Goal: Find contact information: Find contact information

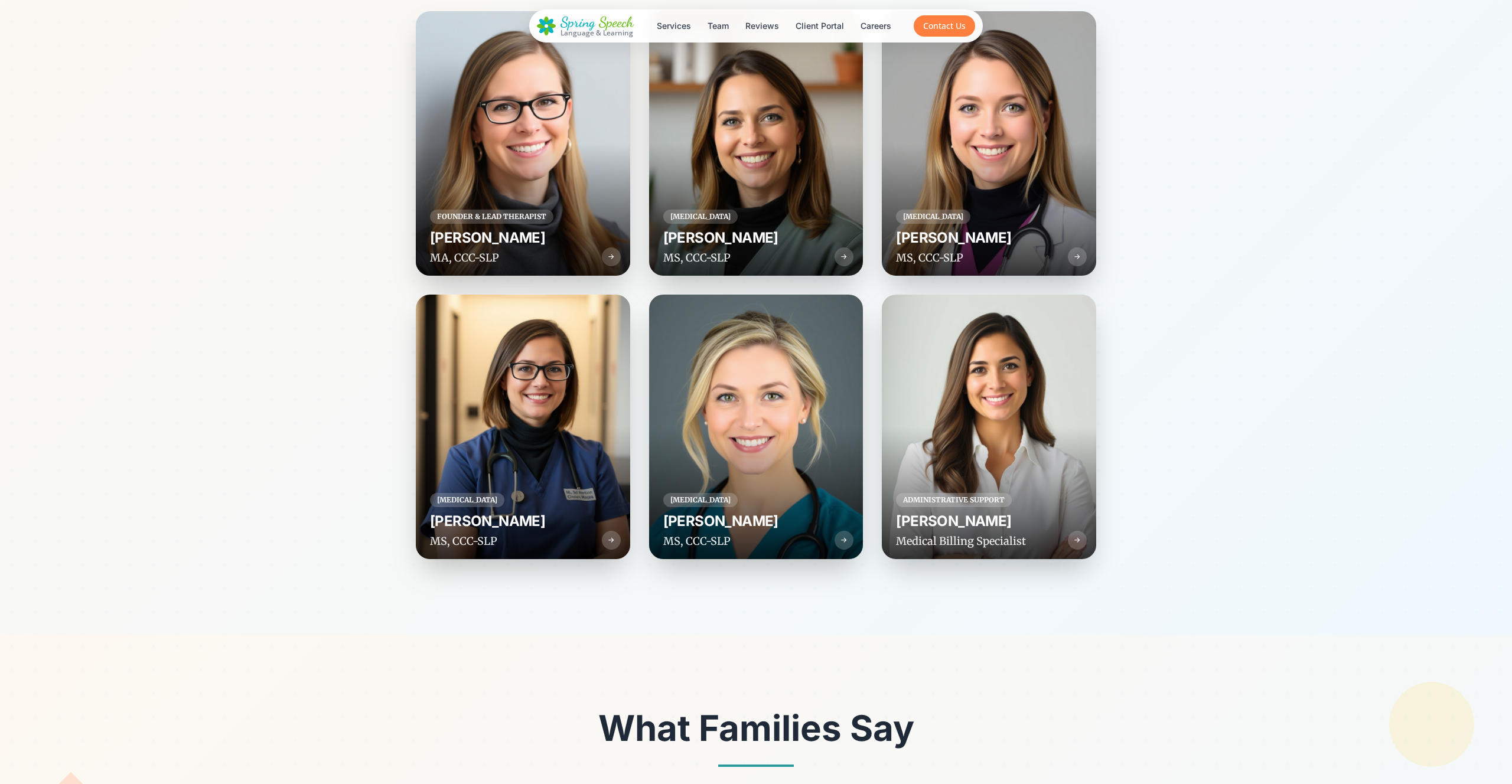
scroll to position [3139, 0]
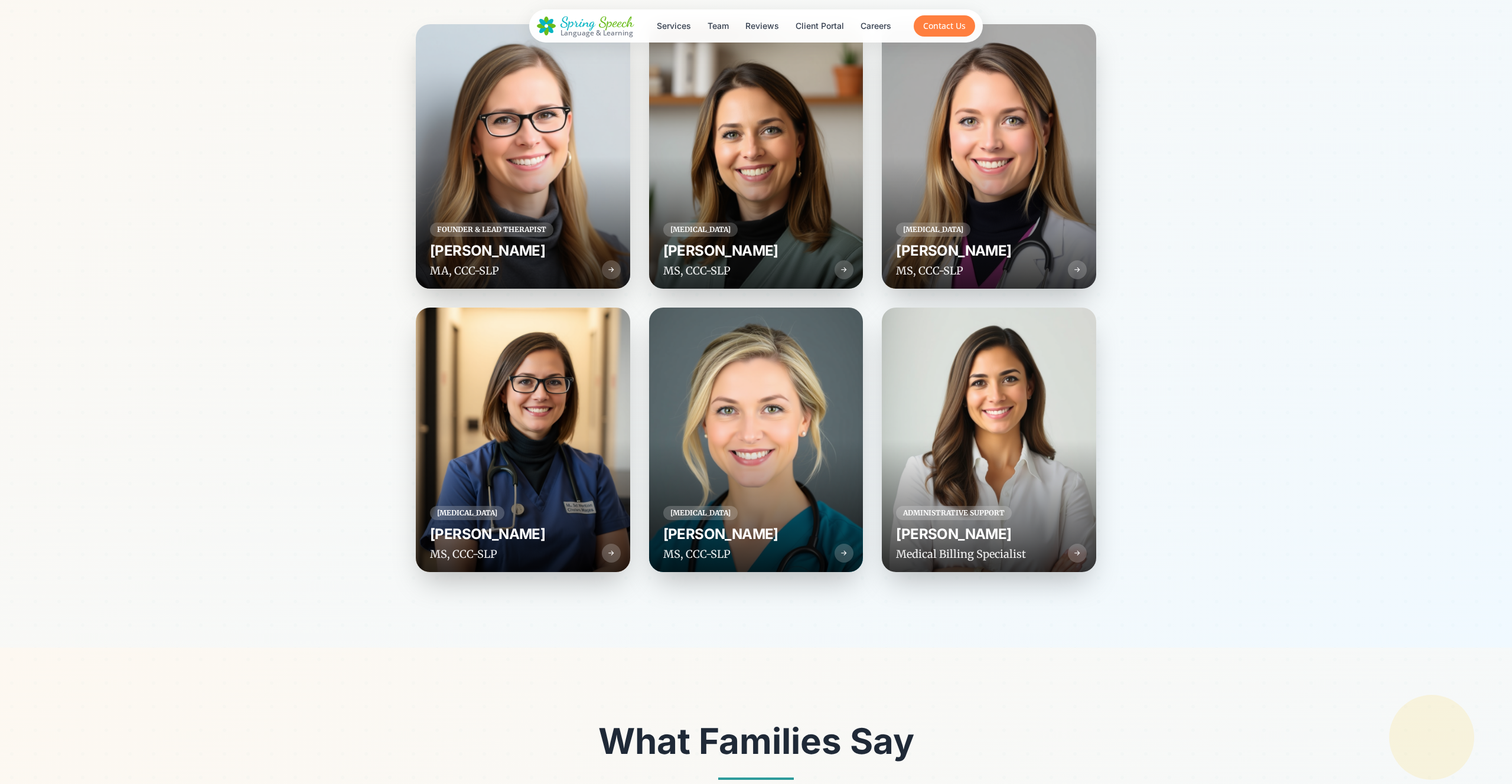
click at [534, 205] on div at bounding box center [523, 156] width 215 height 264
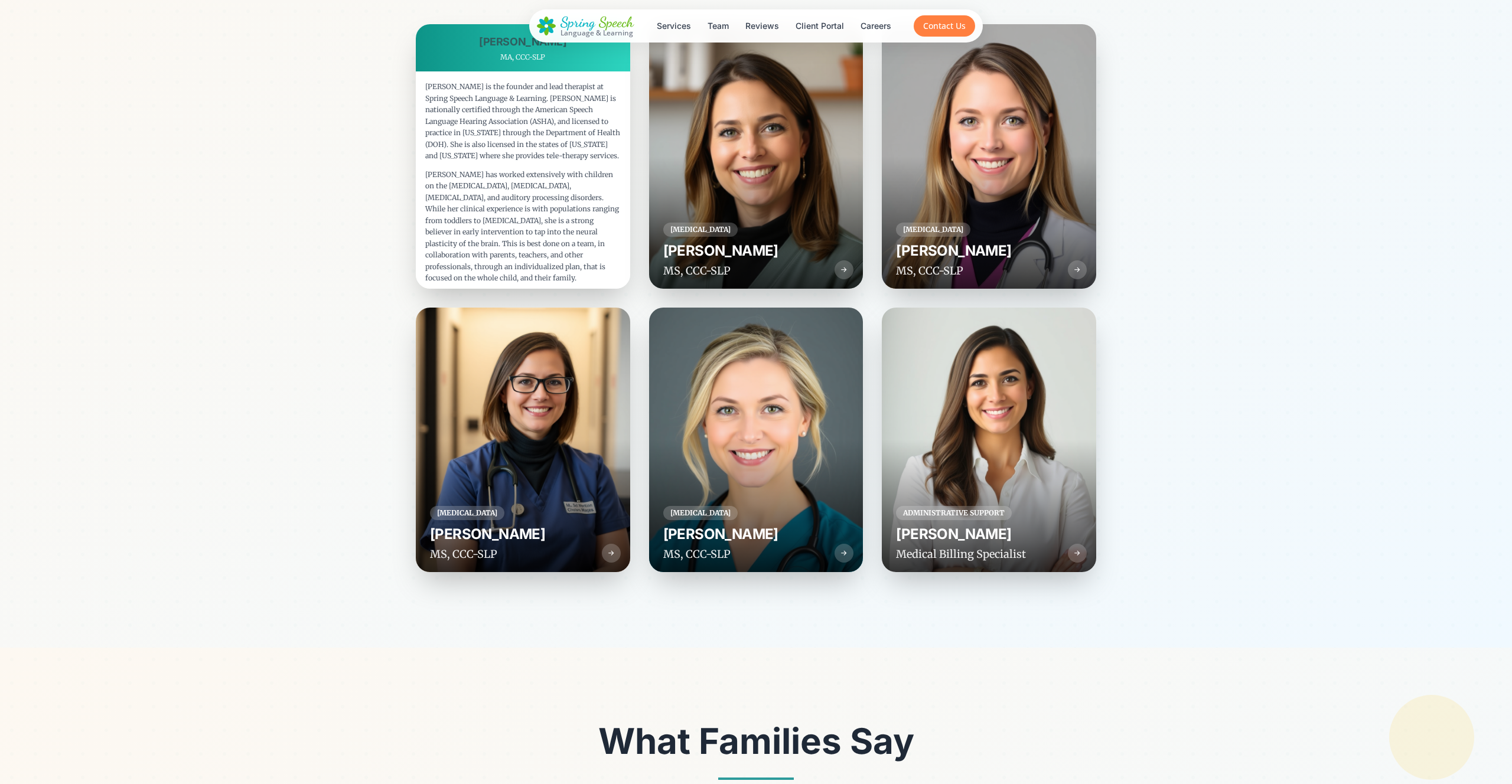
click at [699, 213] on div at bounding box center [756, 156] width 215 height 264
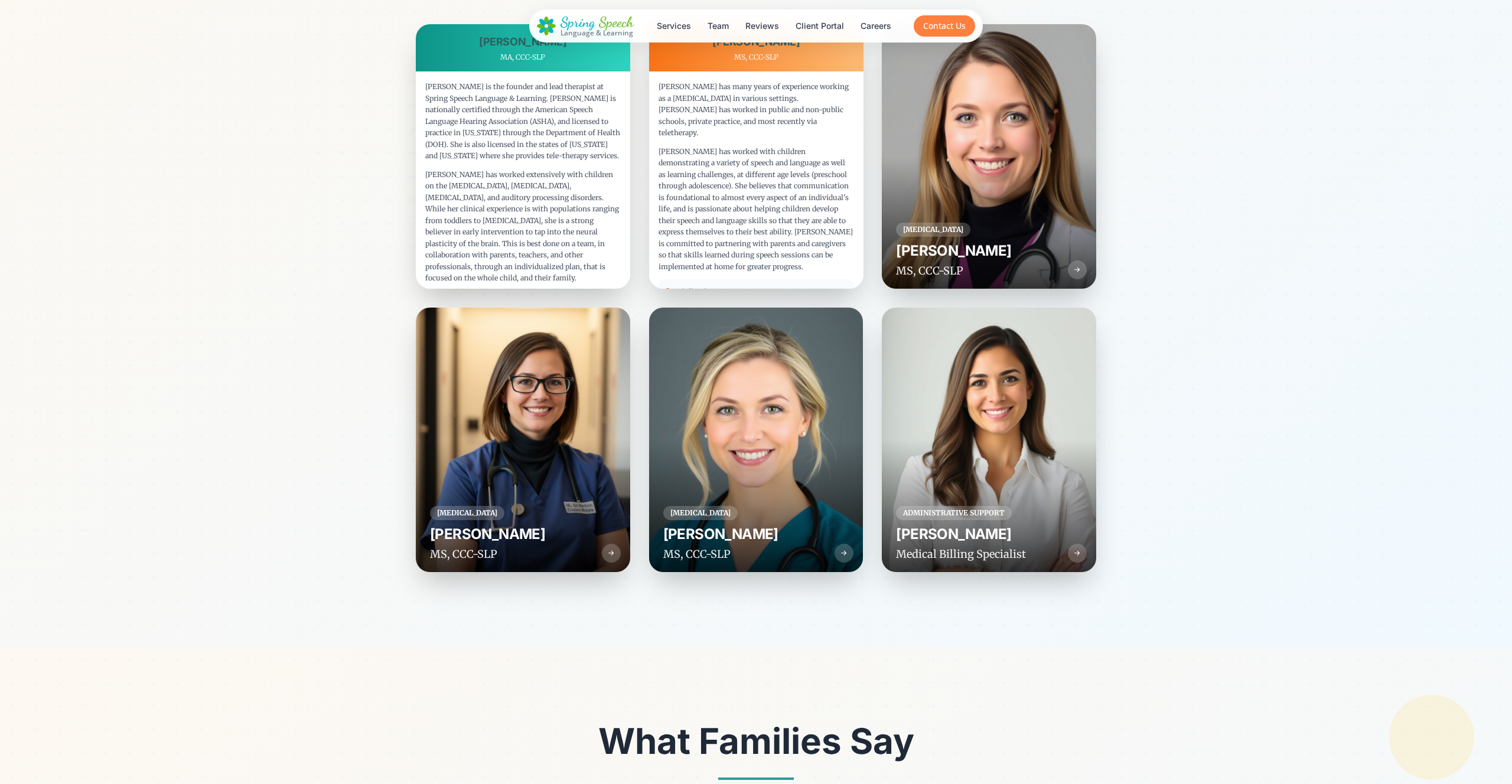
click at [973, 232] on div at bounding box center [989, 156] width 215 height 264
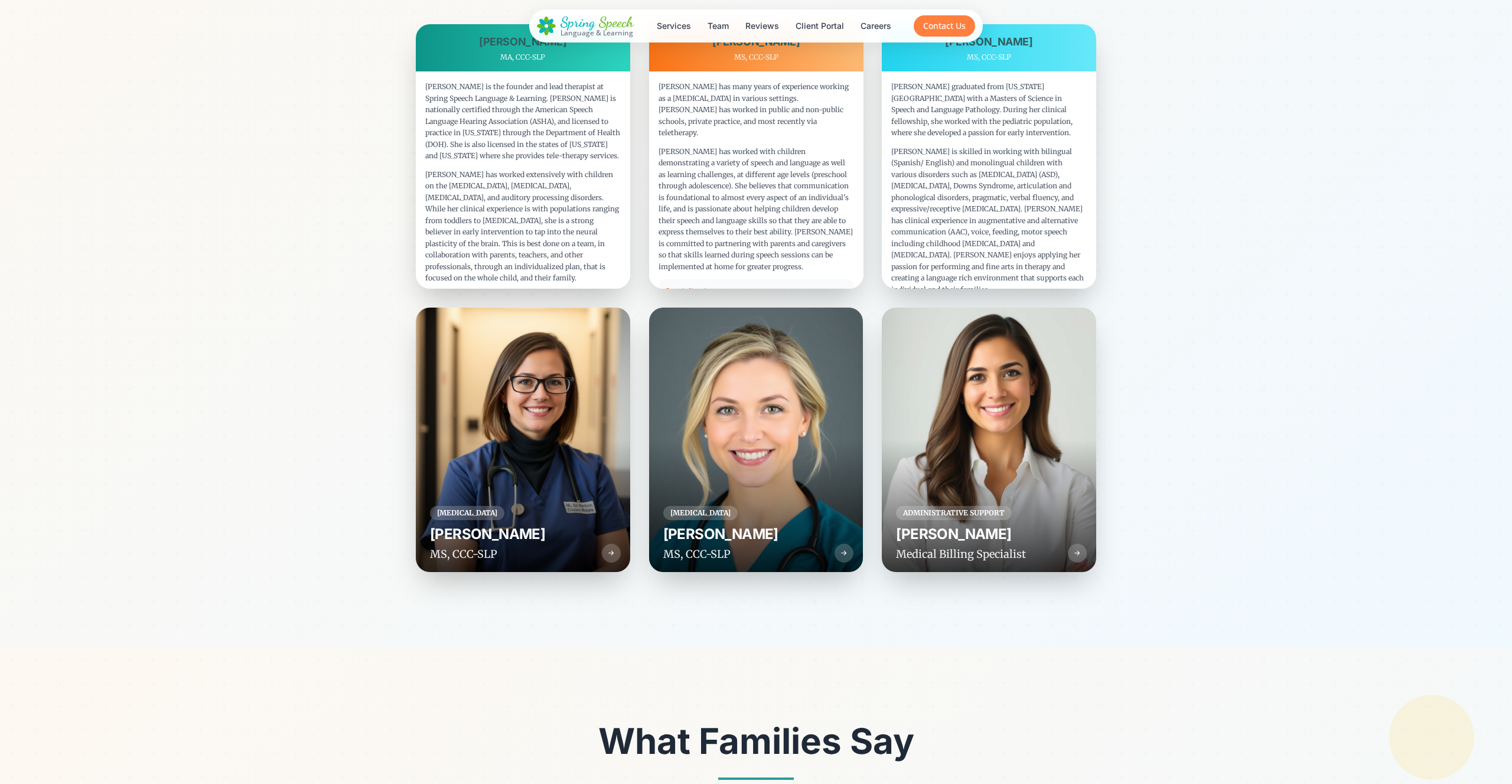
click at [934, 414] on div at bounding box center [989, 440] width 215 height 264
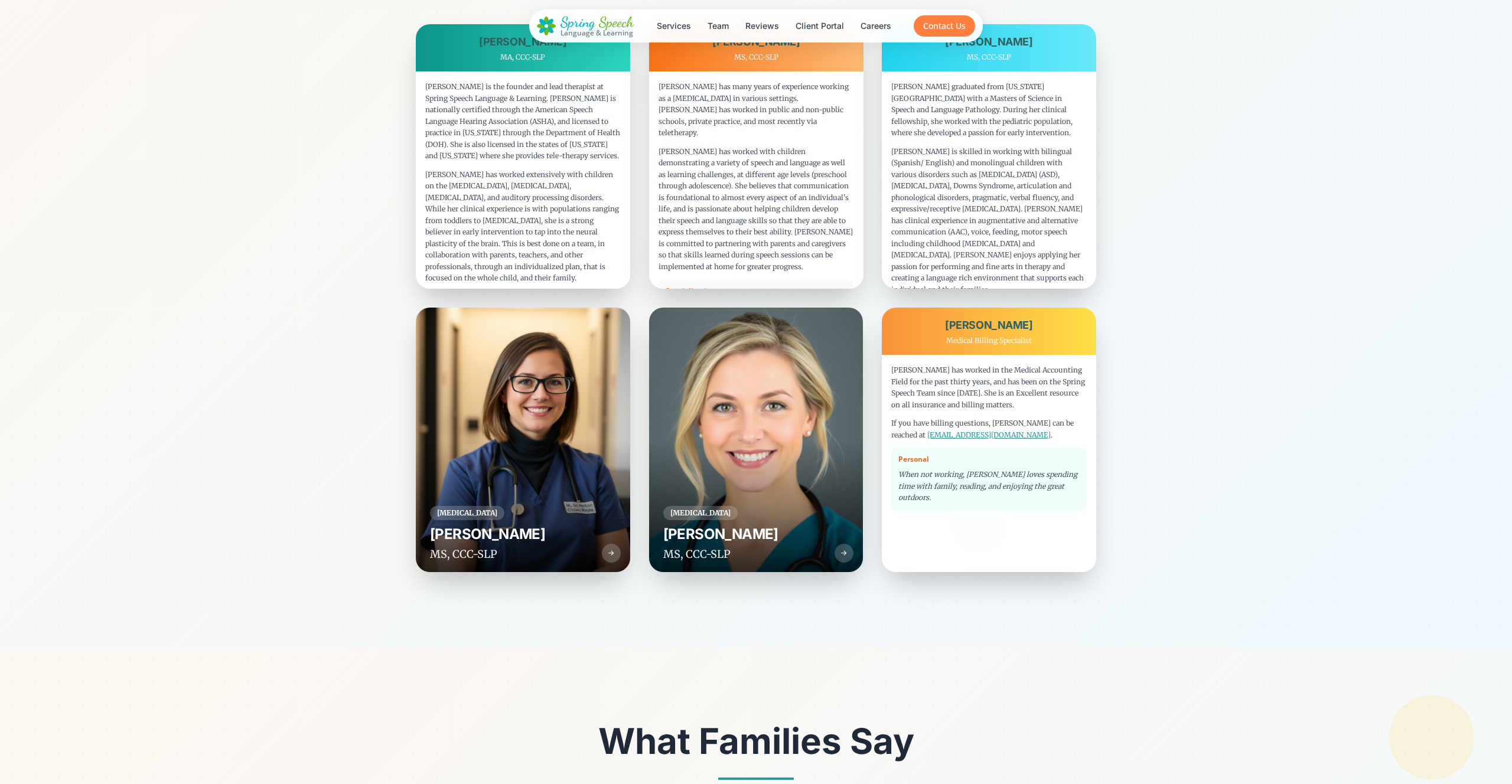
click at [763, 406] on div at bounding box center [756, 440] width 215 height 264
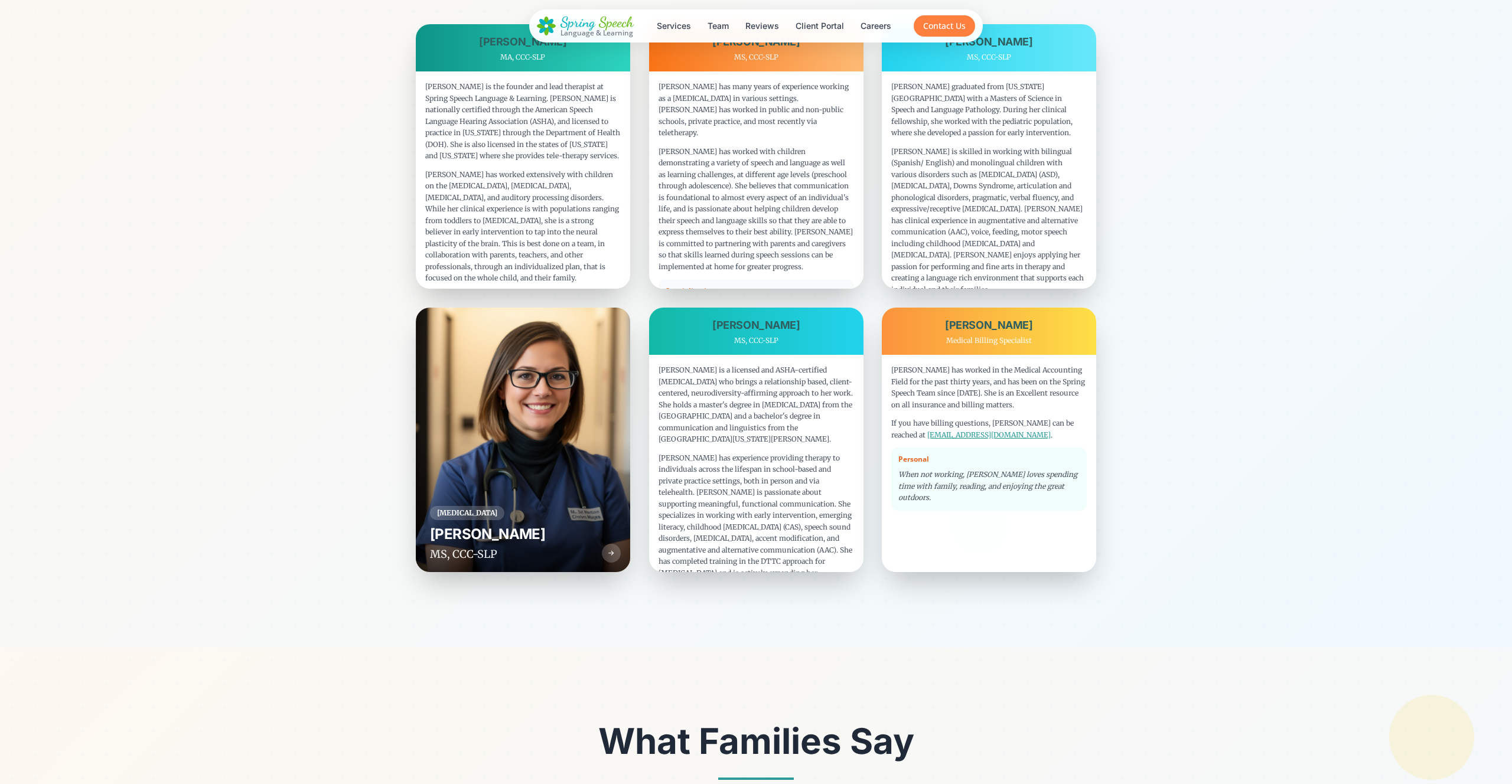
click at [468, 414] on div at bounding box center [523, 440] width 215 height 264
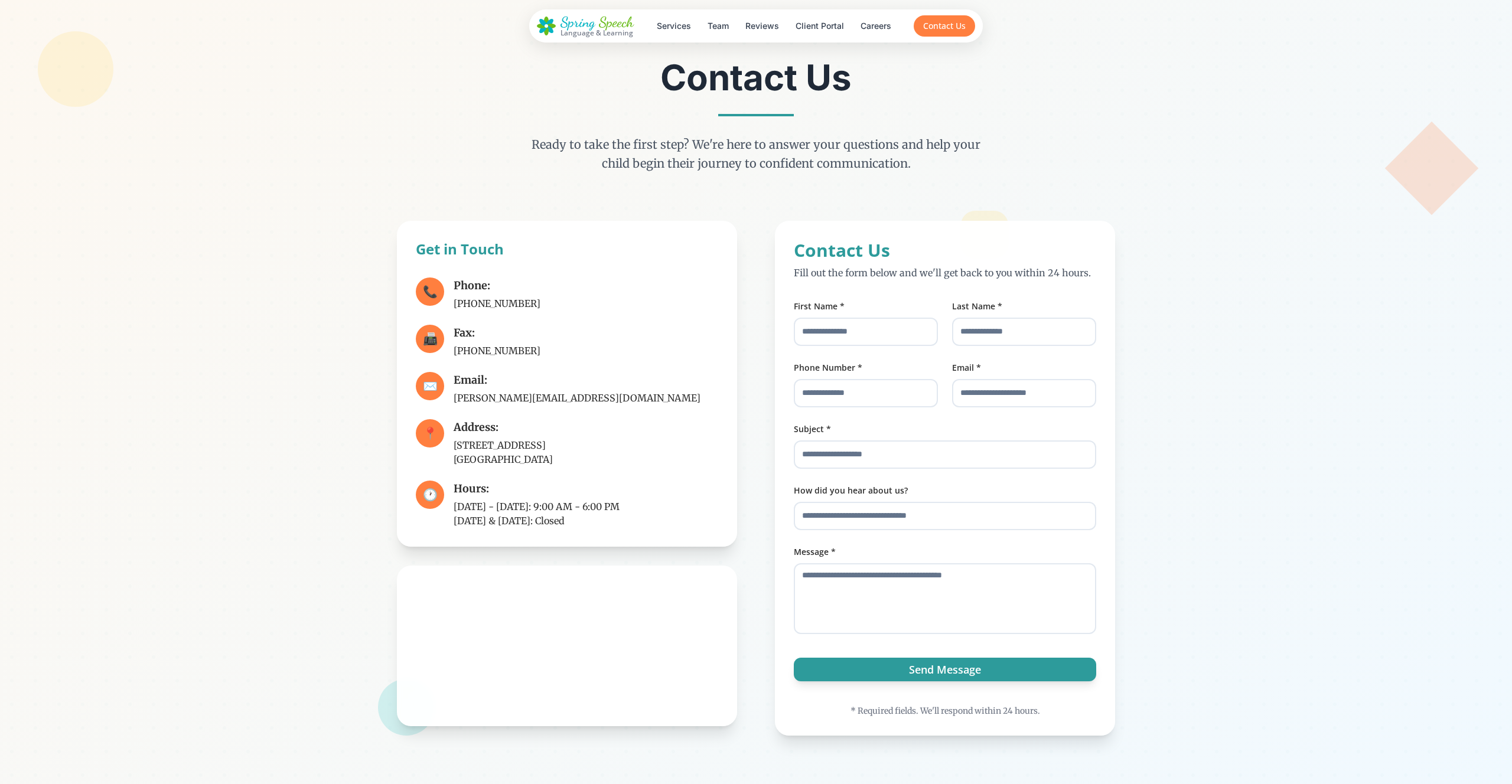
scroll to position [5832, 0]
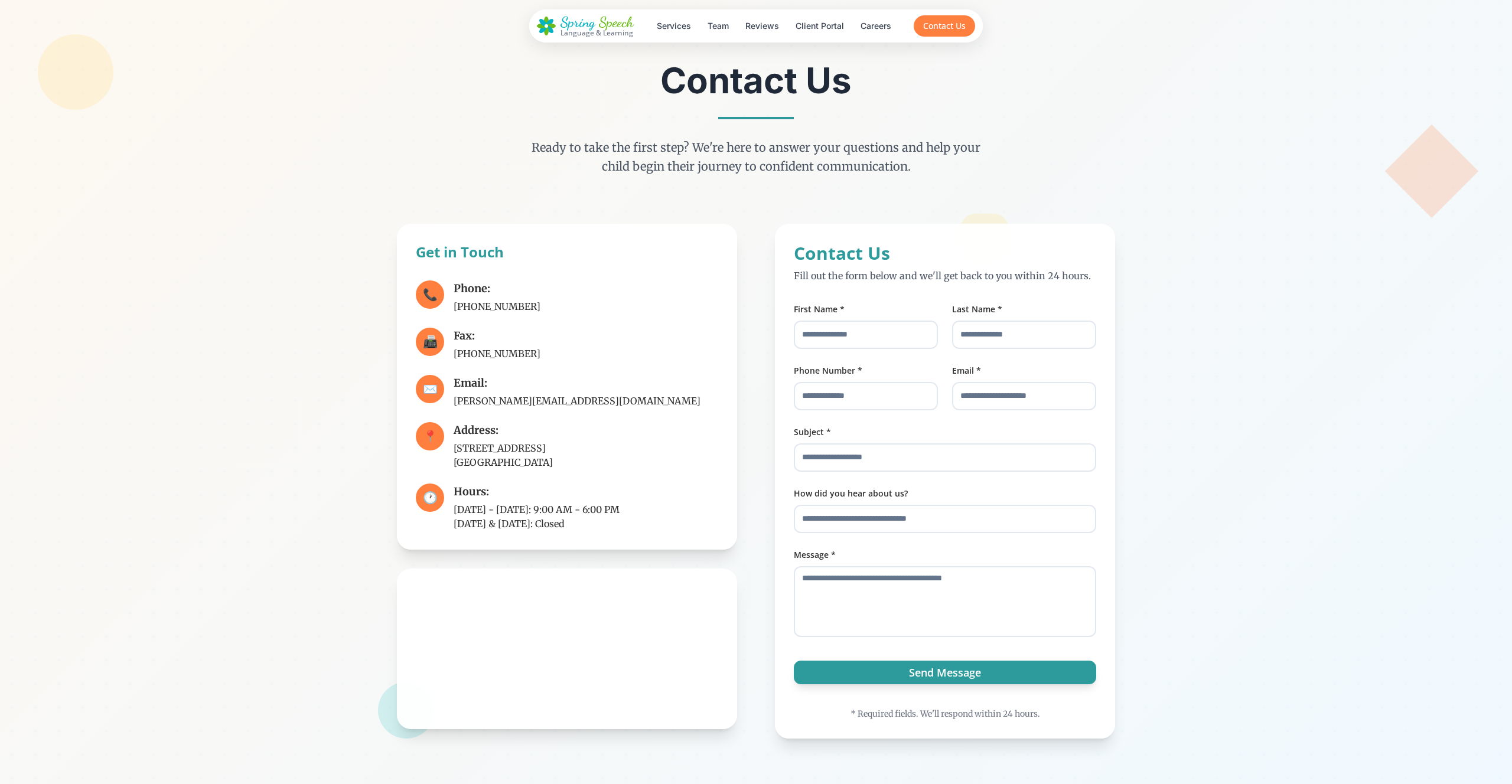
click at [522, 393] on p "salomi@springspeech.com" at bounding box center [577, 400] width 247 height 14
click at [510, 452] on div "📞 Phone: (650) 918-6321 📠 Fax: (650) 532-9344 ✉️ Email: salomi@springspeech.com…" at bounding box center [567, 405] width 302 height 250
click at [509, 441] on p "425 Harbor Street, Suite 2A Belmont, CA 94002" at bounding box center [503, 455] width 99 height 29
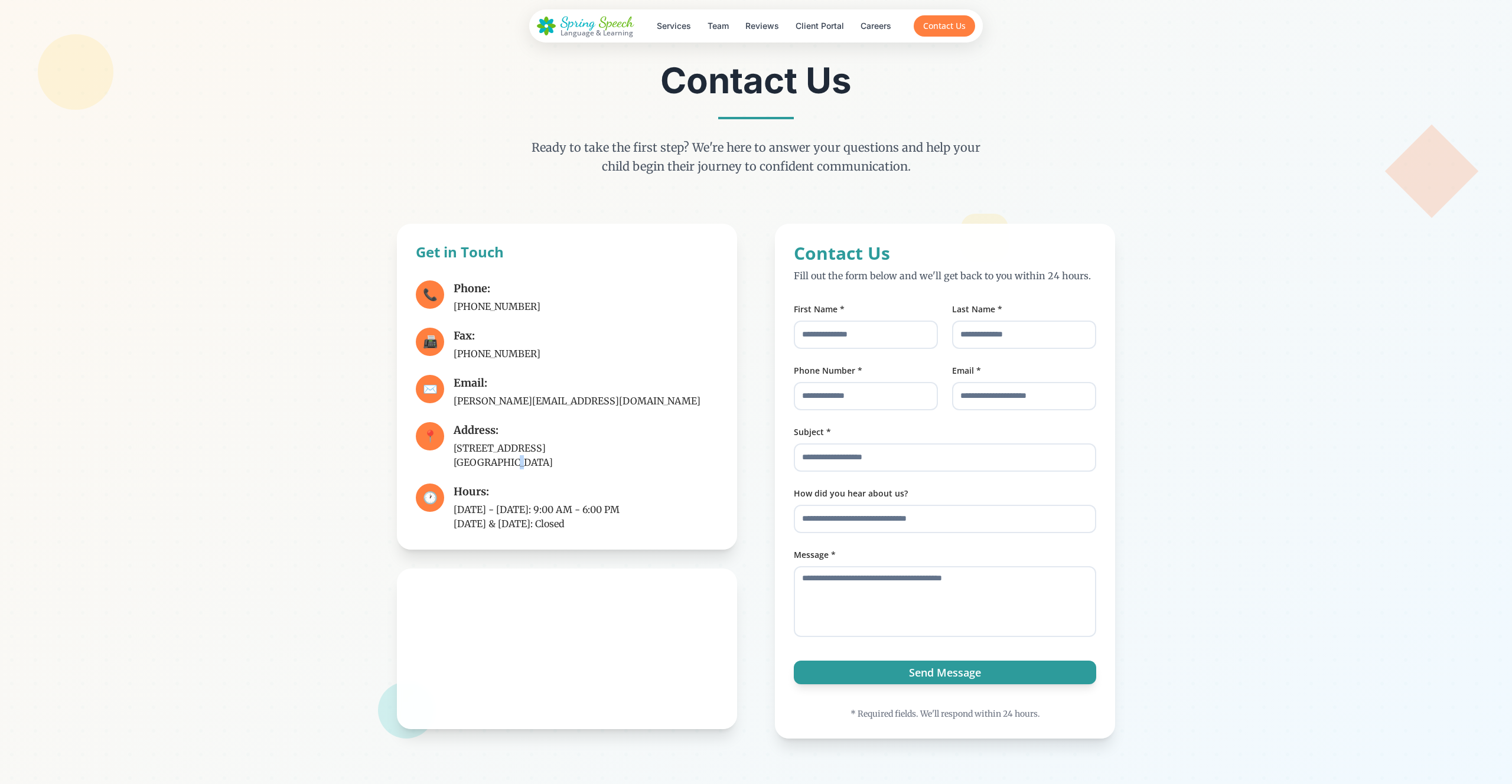
click at [509, 441] on p "425 Harbor Street, Suite 2A Belmont, CA 94002" at bounding box center [503, 455] width 99 height 29
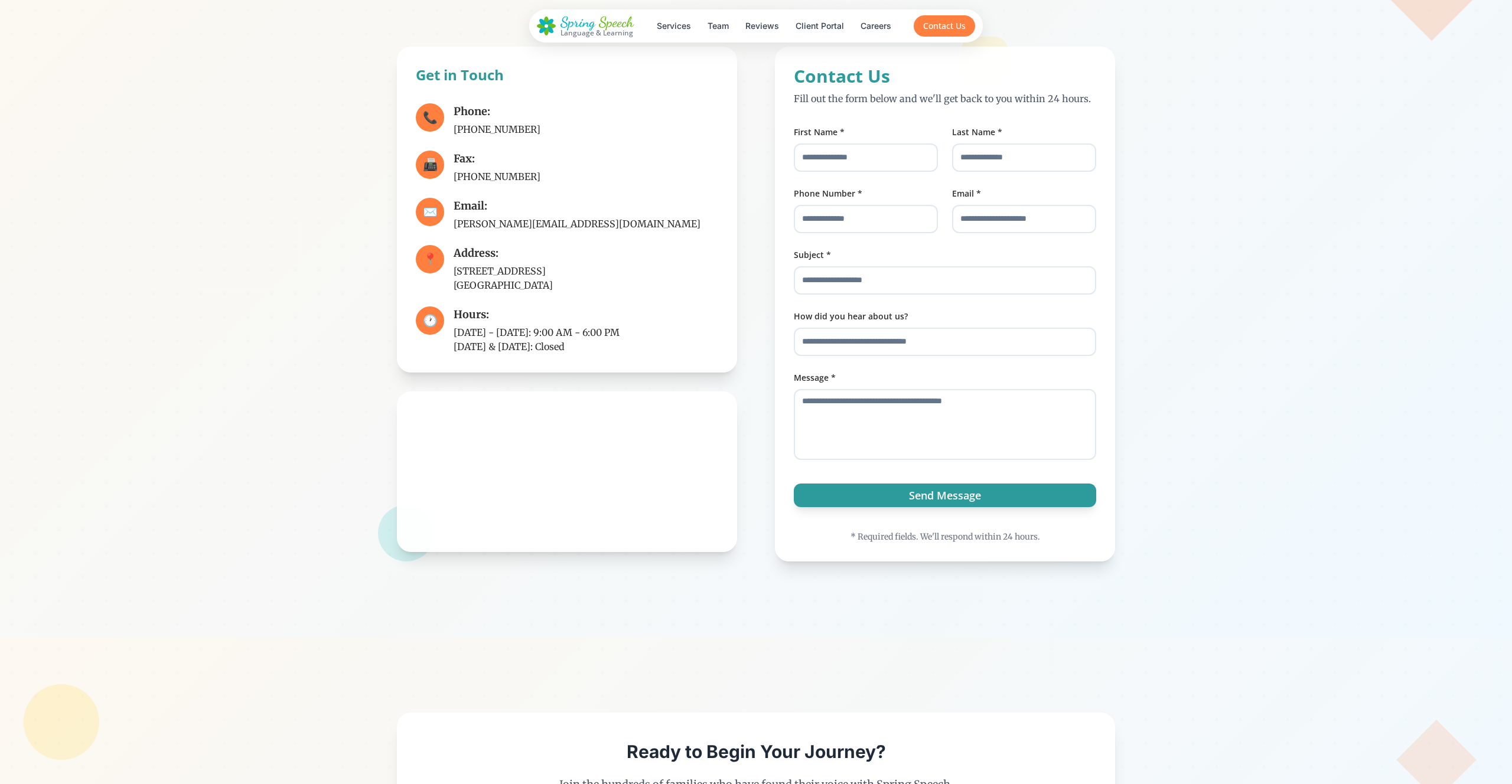
scroll to position [5896, 0]
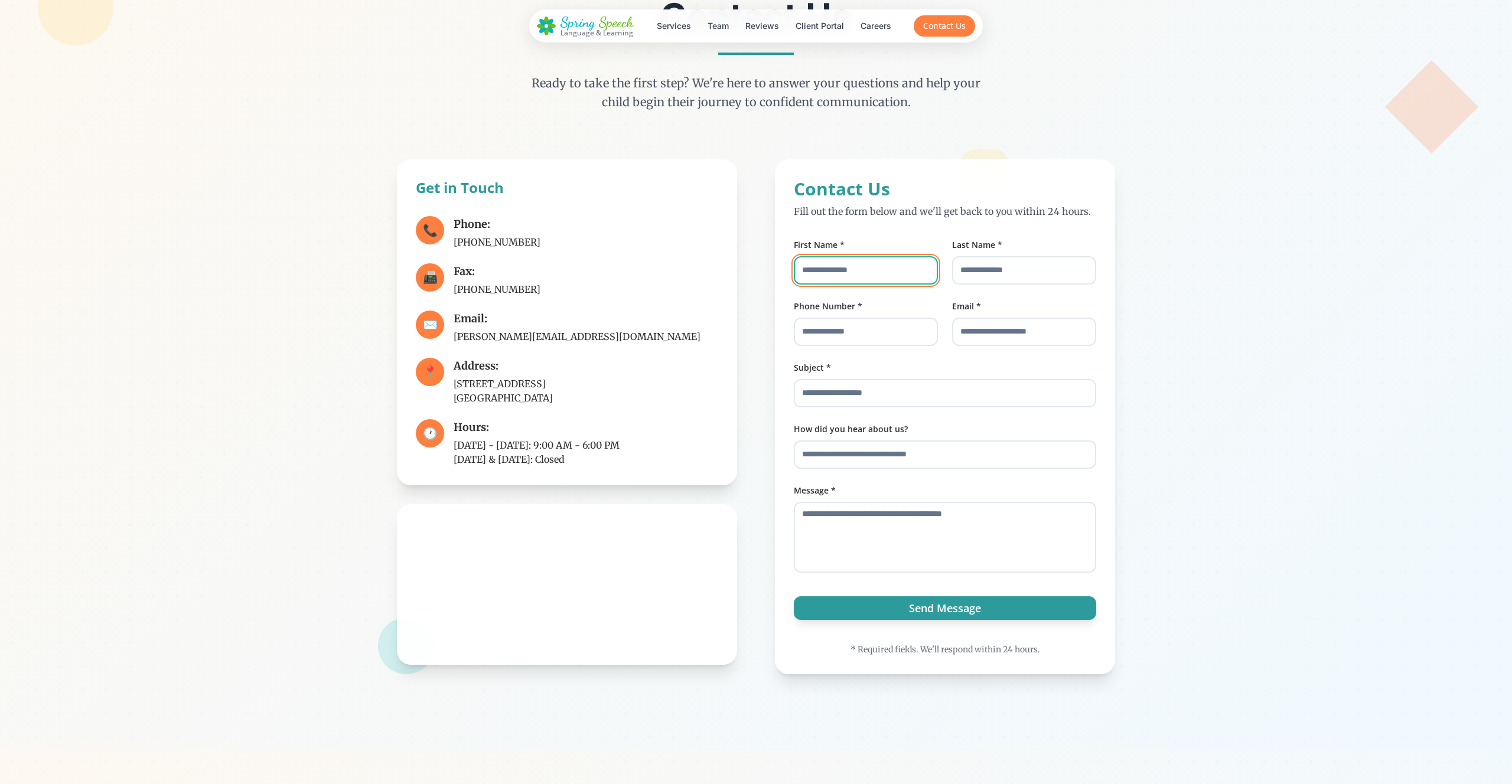
click at [842, 257] on input "First Name *" at bounding box center [866, 270] width 144 height 29
click at [993, 256] on input "Last Name *" at bounding box center [1024, 270] width 144 height 29
click at [993, 318] on input "Email *" at bounding box center [1024, 332] width 144 height 29
click at [909, 318] on input "Phone Number *" at bounding box center [866, 332] width 144 height 29
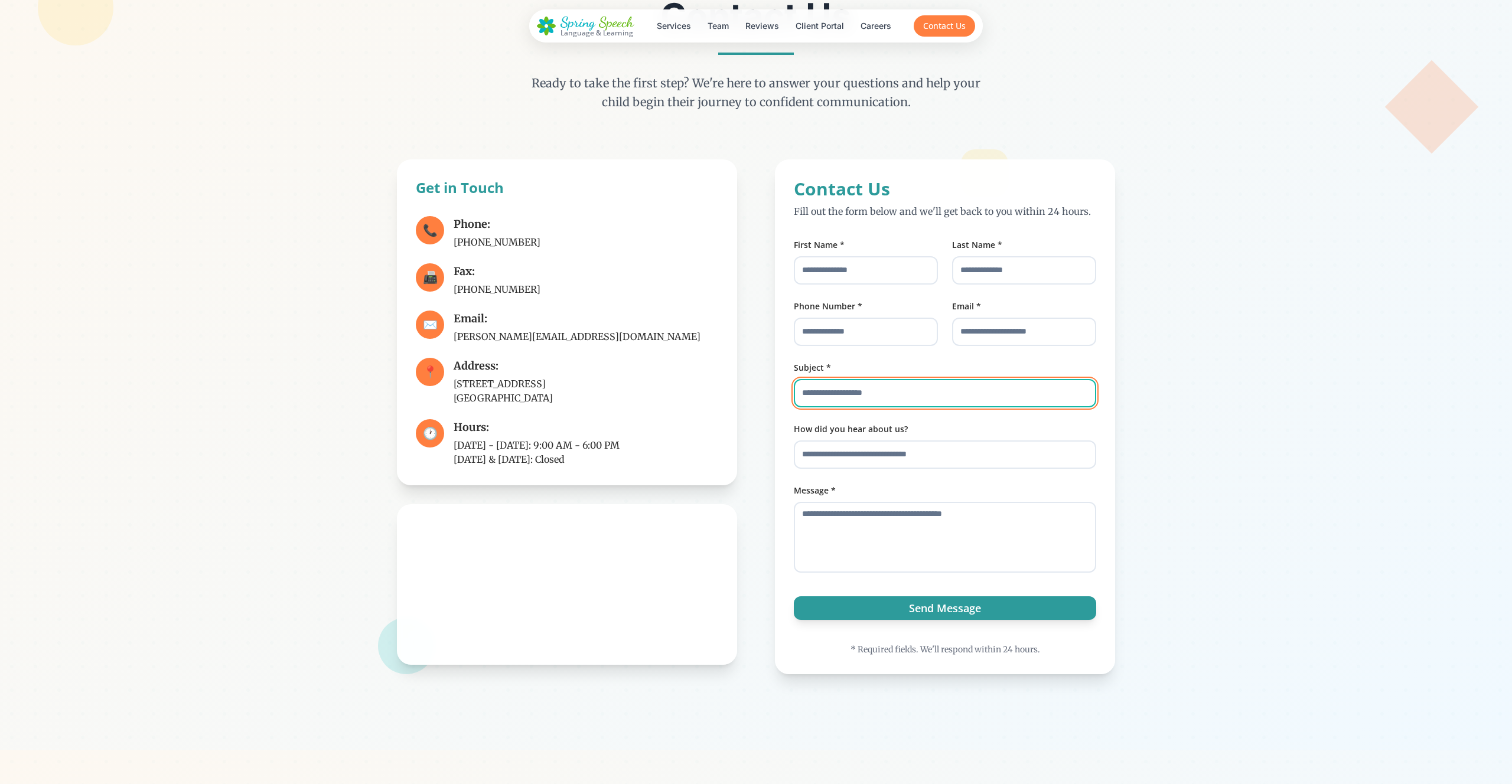
click at [909, 379] on input "Subject *" at bounding box center [945, 392] width 302 height 29
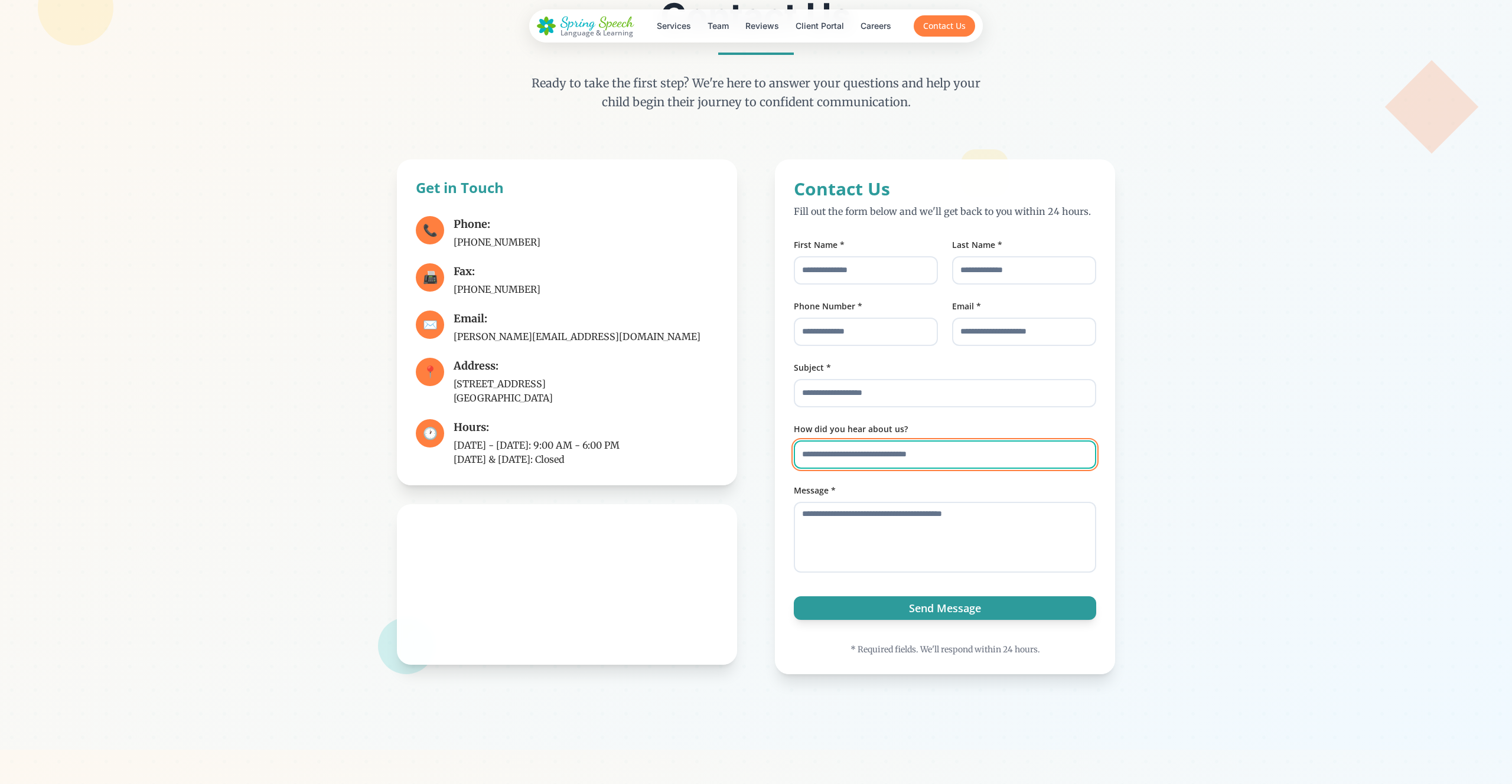
click at [904, 440] on input "How did you hear about us?" at bounding box center [945, 454] width 302 height 29
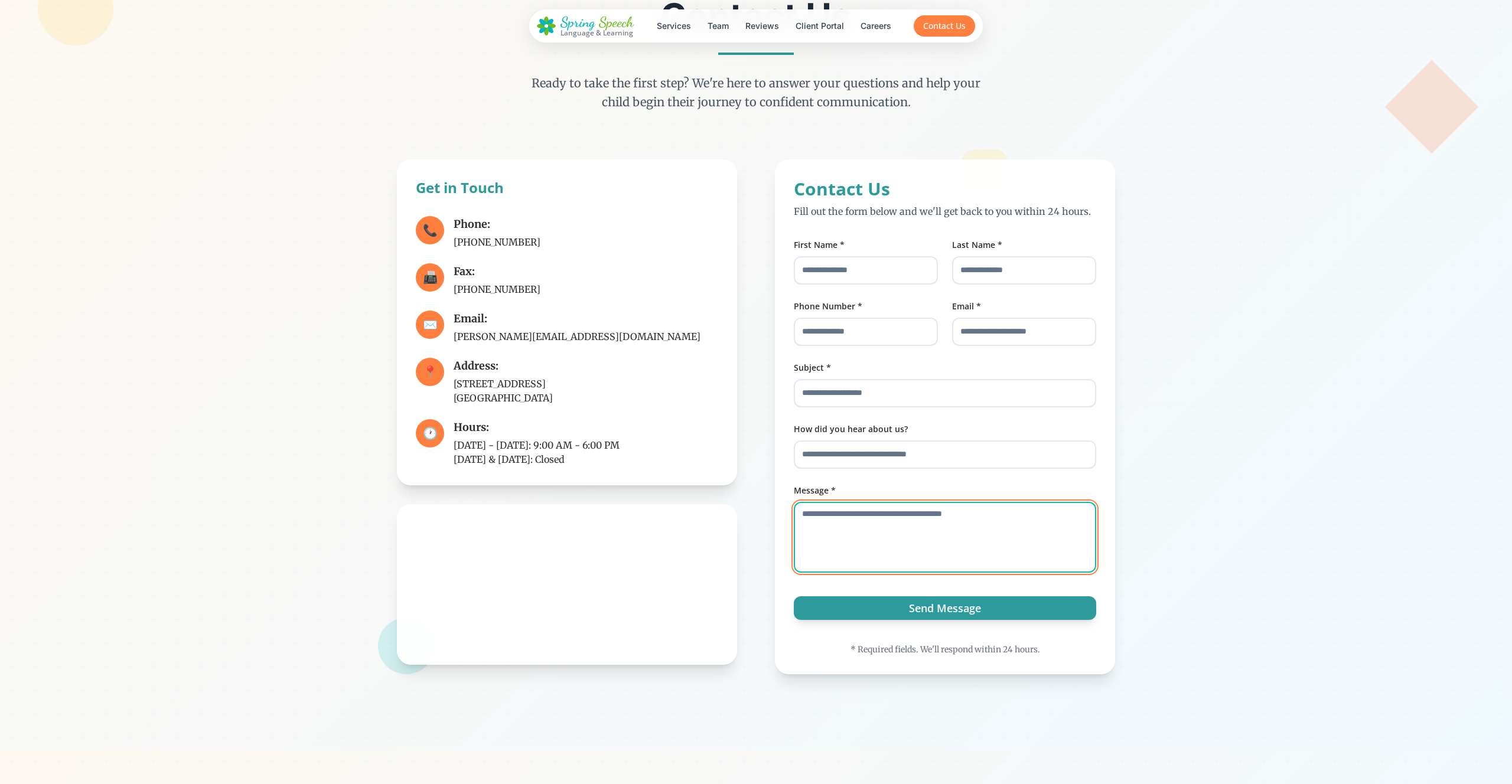
click at [897, 502] on textarea "Message *" at bounding box center [945, 537] width 302 height 71
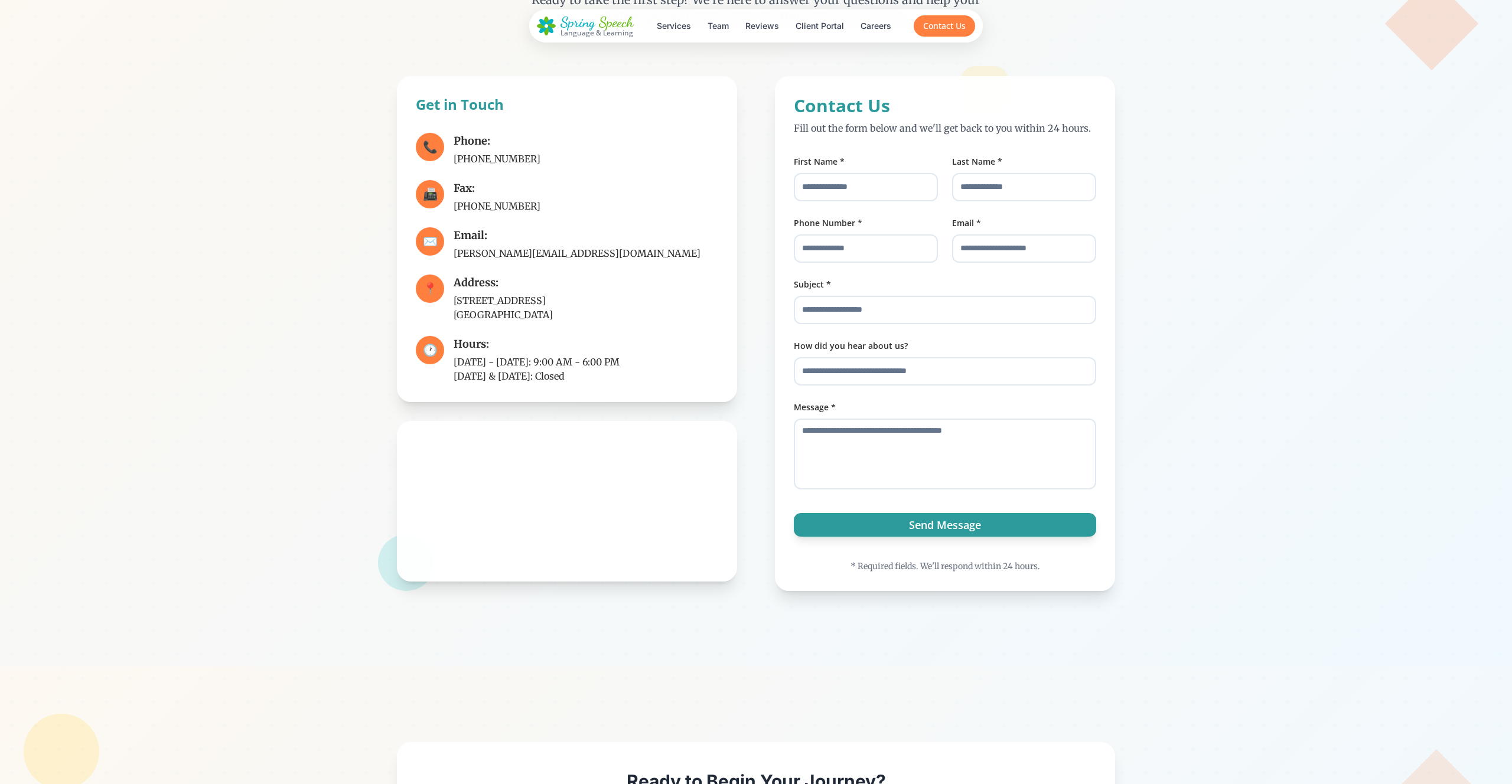
click at [897, 588] on div at bounding box center [756, 252] width 1512 height 827
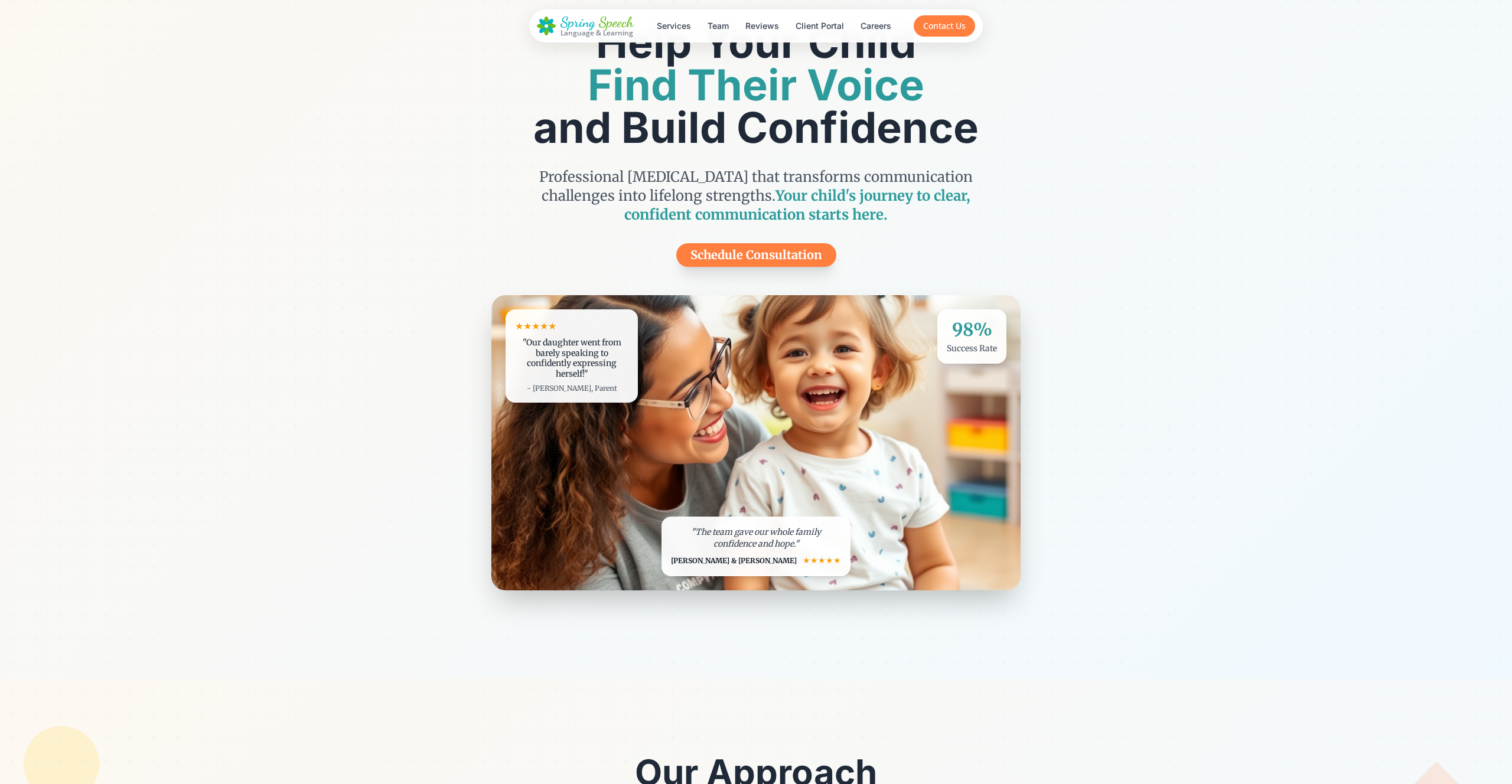
scroll to position [0, 0]
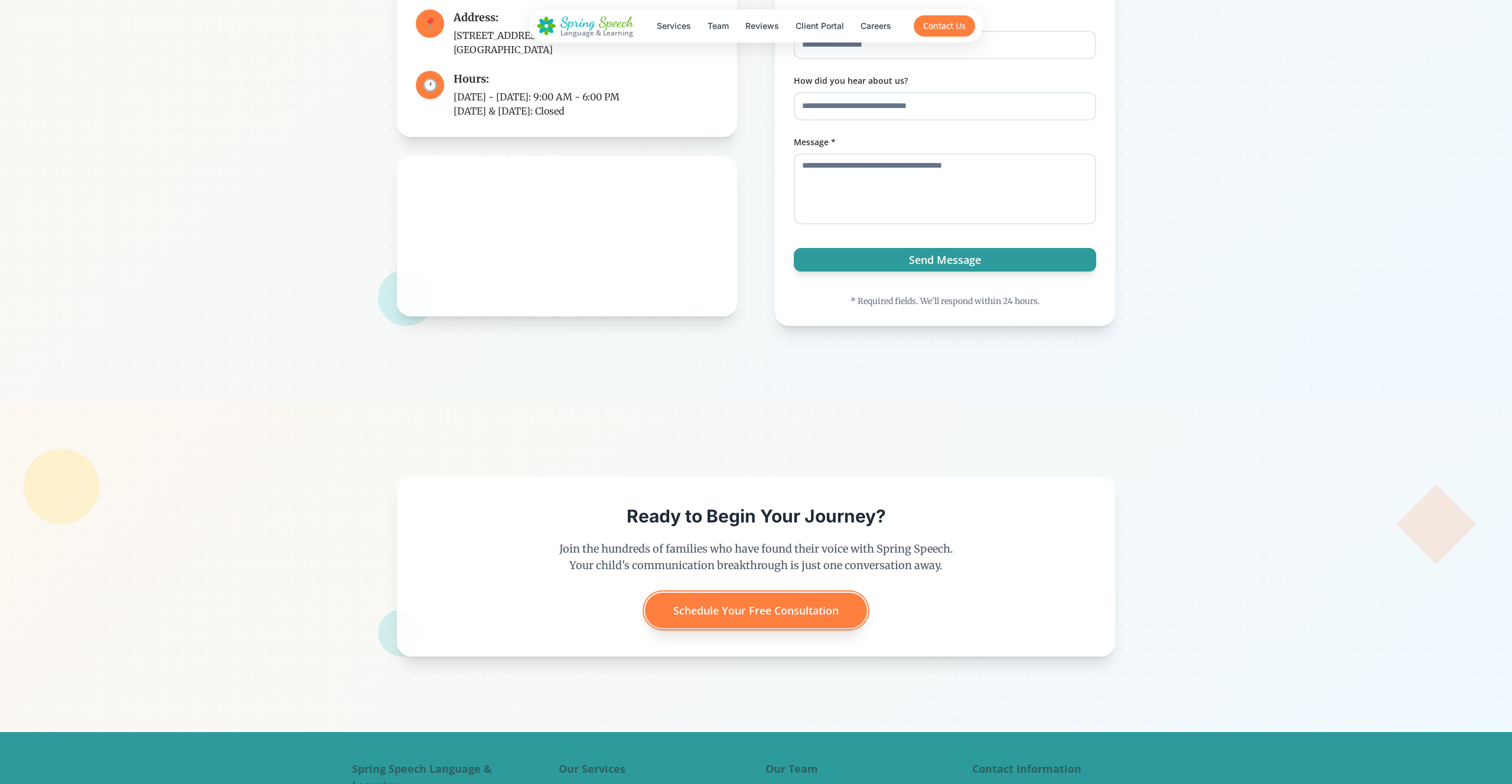
click at [718, 593] on button "Schedule Your Free Consultation" at bounding box center [756, 611] width 222 height 36
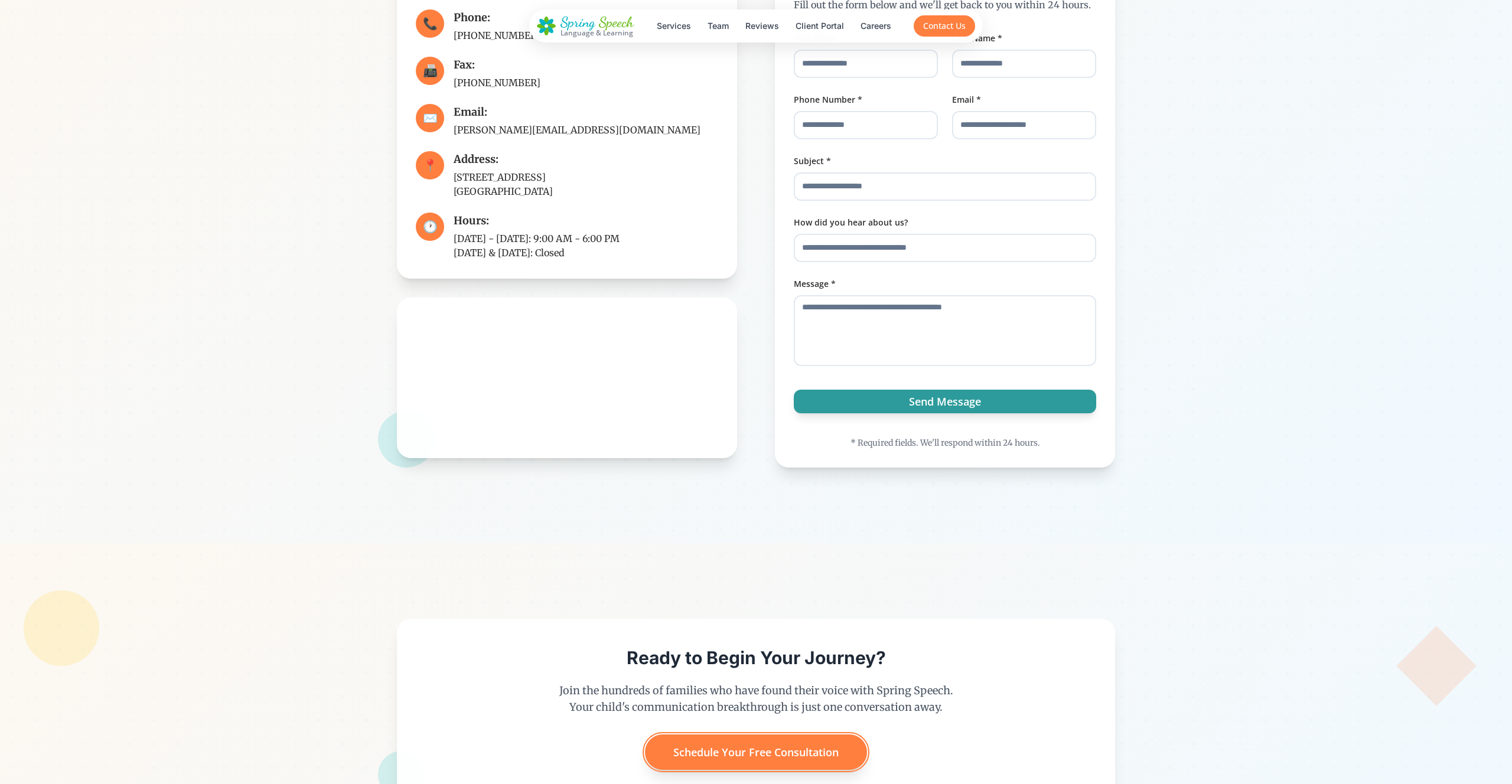
scroll to position [6102, 0]
click at [718, 593] on div at bounding box center [756, 708] width 1512 height 331
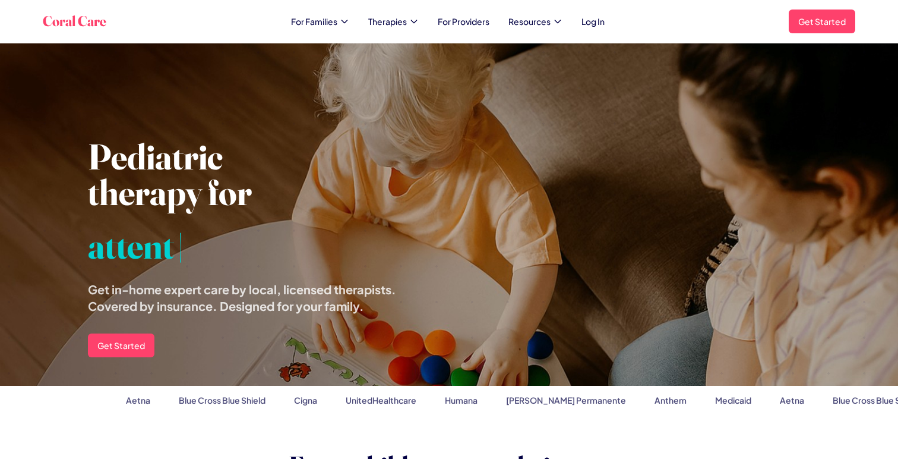
click at [323, 12] on div "Coral Care For Families Therapies For Providers Resources Log In Get Started Op…" at bounding box center [449, 22] width 813 height 24
click at [323, 14] on div "Coral Care For Families Therapies For Providers Resources Log In Get Started Op…" at bounding box center [449, 22] width 813 height 24
click at [328, 18] on span "For Families" at bounding box center [314, 21] width 46 height 12
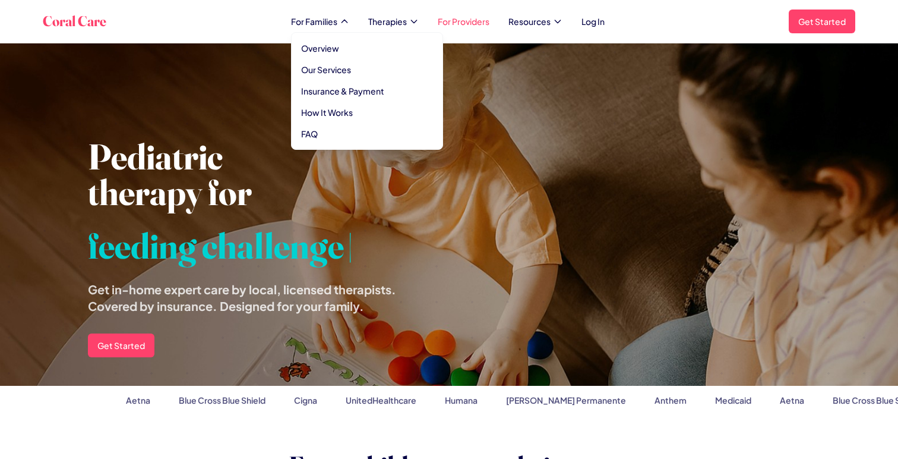
click at [455, 19] on link "For Providers" at bounding box center [464, 21] width 52 height 12
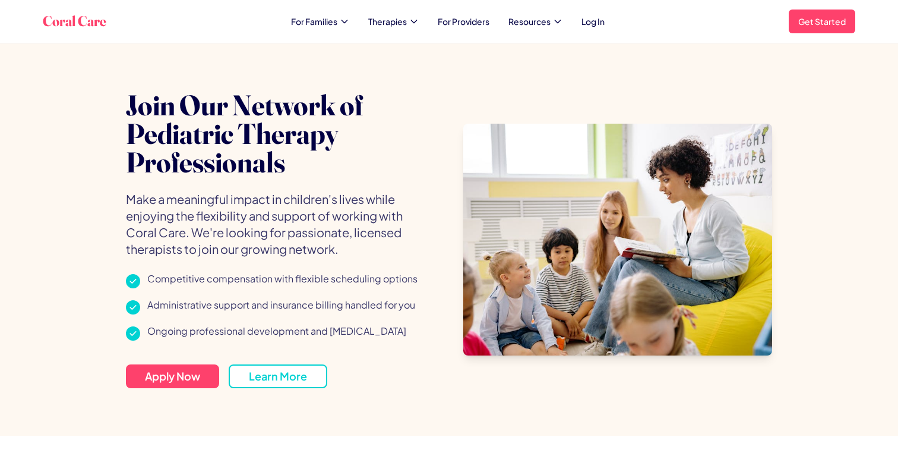
click at [520, 29] on div "Coral Care For Families Therapies For Providers Resources Log In Get Started Op…" at bounding box center [449, 22] width 813 height 24
click at [519, 26] on span "Resources" at bounding box center [530, 21] width 42 height 12
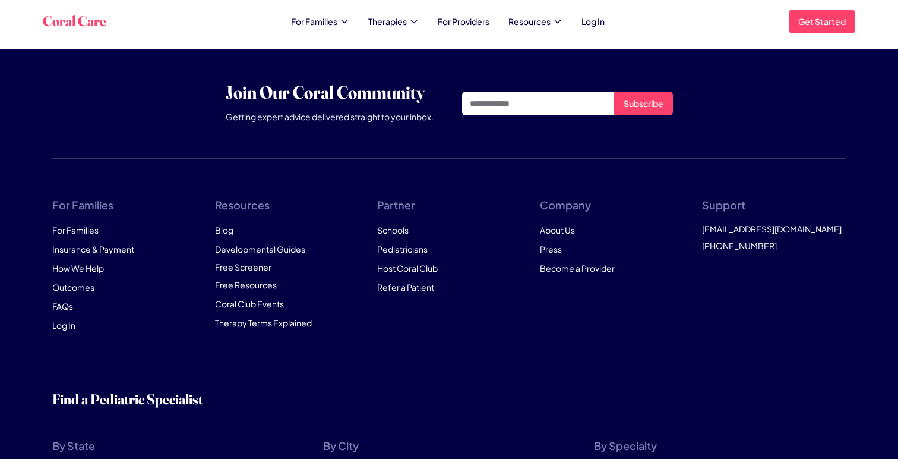
scroll to position [3571, 0]
